Goal: Task Accomplishment & Management: Manage account settings

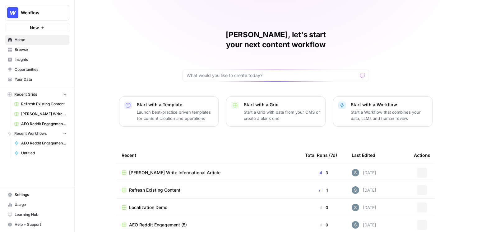
click at [44, 16] on button "Webflow" at bounding box center [37, 13] width 64 height 16
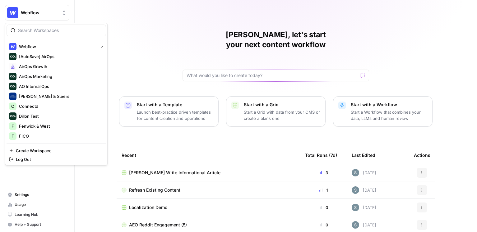
click at [58, 146] on div "Webflow [AutoSave] AirOps AirOps Growth AirOps Marketing AO Internal Ops Cohen …" at bounding box center [56, 94] width 103 height 142
click at [57, 148] on span "Create Workspace" at bounding box center [58, 151] width 85 height 6
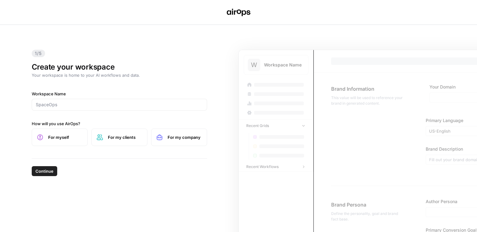
click at [149, 118] on div "Workspace Name How will you use AirOps? For myself For my clients For my company" at bounding box center [119, 118] width 175 height 55
click at [154, 106] on input "Workspace Name" at bounding box center [119, 105] width 167 height 6
type input "Sumo Logic"
click at [121, 139] on span "For my clients" at bounding box center [125, 137] width 34 height 6
click at [168, 139] on span "For my company" at bounding box center [185, 137] width 34 height 6
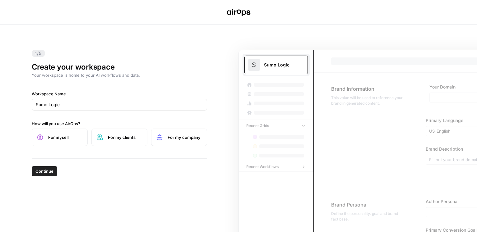
click at [46, 171] on span "Continue" at bounding box center [44, 171] width 18 height 6
